Goal: Information Seeking & Learning: Find specific fact

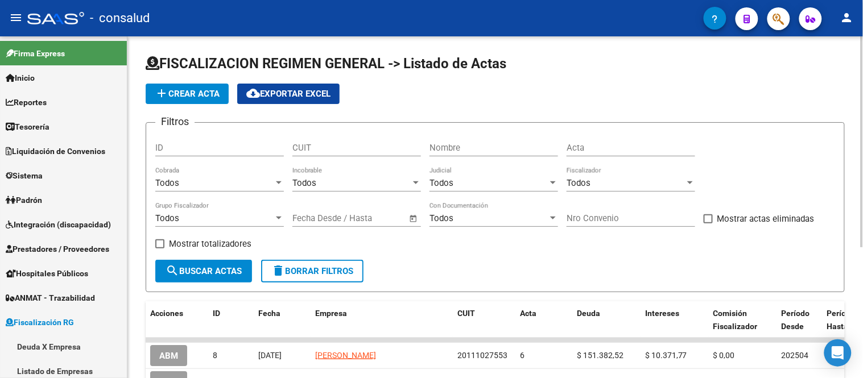
scroll to position [253, 0]
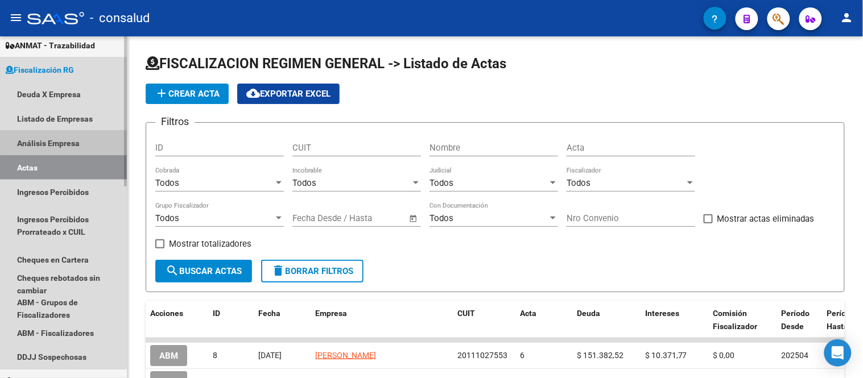
click at [43, 143] on link "Análisis Empresa" at bounding box center [63, 143] width 127 height 24
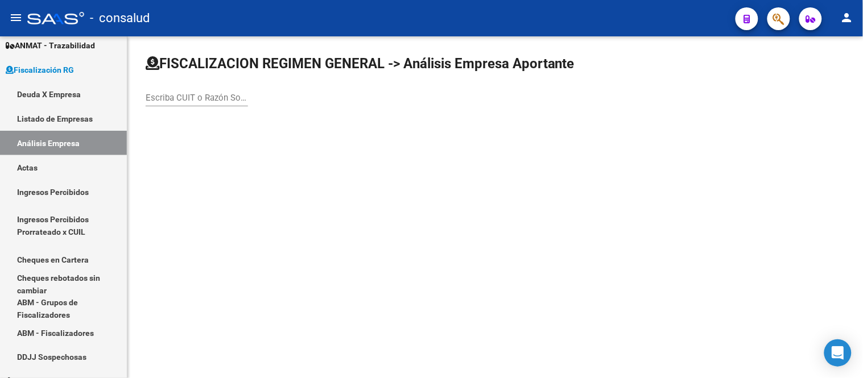
drag, startPoint x: 162, startPoint y: 99, endPoint x: 194, endPoint y: 92, distance: 32.7
click at [164, 99] on input "Escriba CUIT o Razón Social para buscar" at bounding box center [197, 98] width 102 height 10
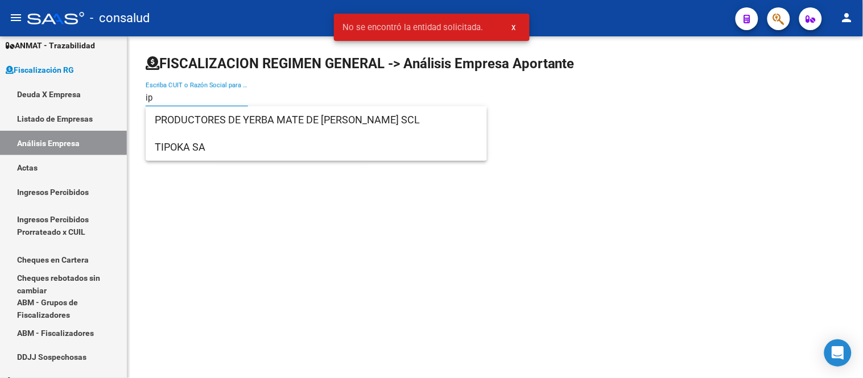
type input "i"
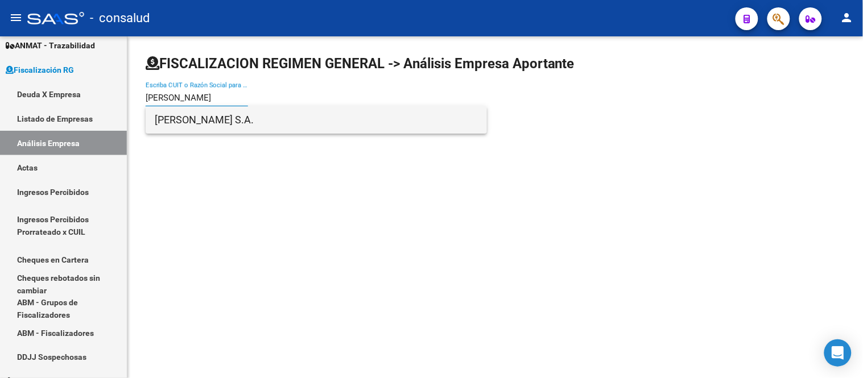
type input "[PERSON_NAME]"
click at [192, 118] on span "[PERSON_NAME] S.A." at bounding box center [316, 119] width 323 height 27
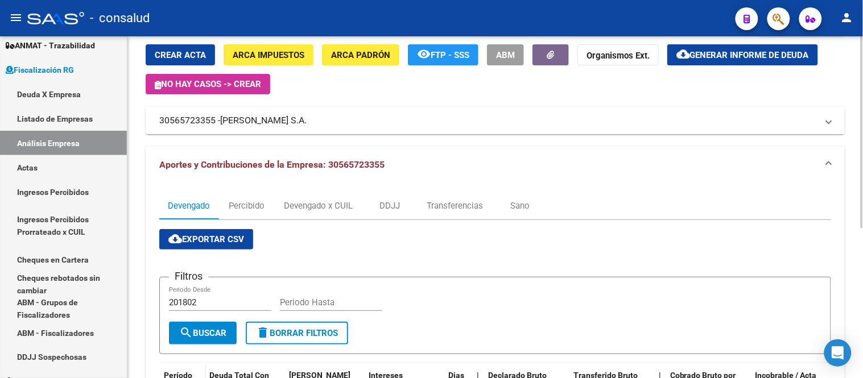
scroll to position [17, 0]
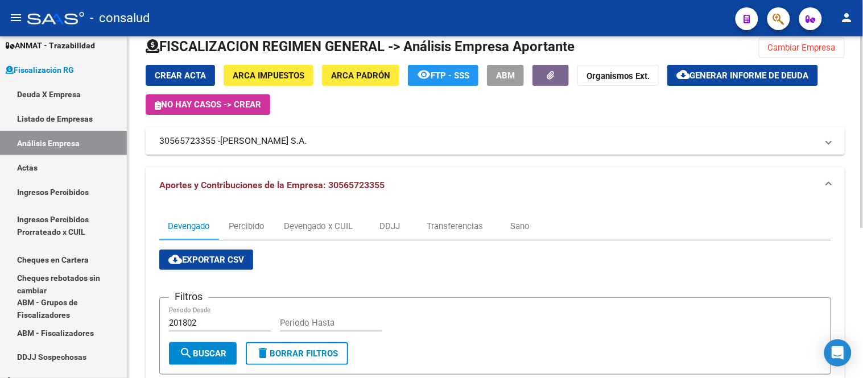
drag, startPoint x: 220, startPoint y: 140, endPoint x: 155, endPoint y: 145, distance: 64.5
click at [155, 145] on mat-expansion-panel-header "30565723355 - [PERSON_NAME] S.A." at bounding box center [496, 140] width 700 height 27
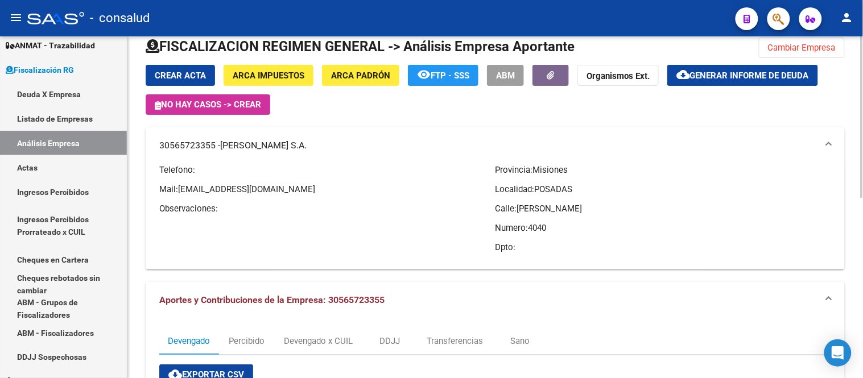
copy mat-panel-title "30565723355 -"
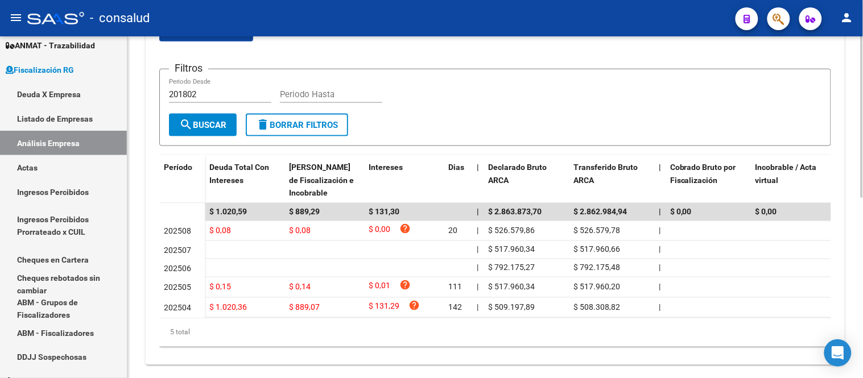
scroll to position [385, 0]
